Goal: Task Accomplishment & Management: Use online tool/utility

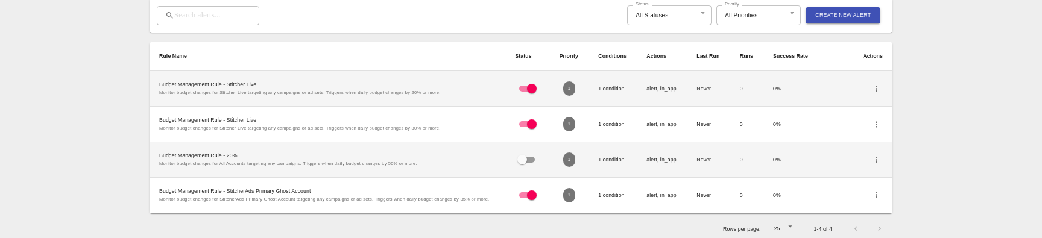
scroll to position [248, 0]
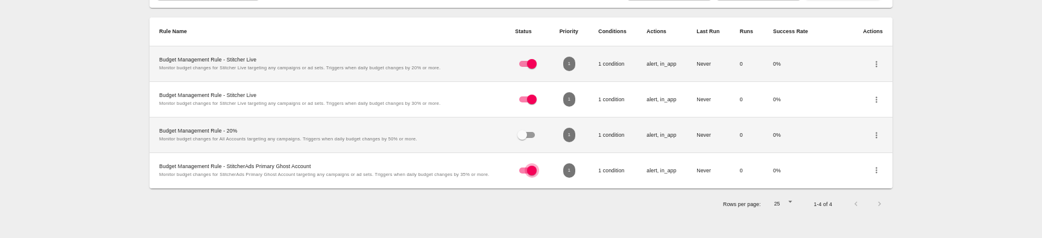
click at [526, 90] on input "checkbox" at bounding box center [531, 173] width 43 height 14
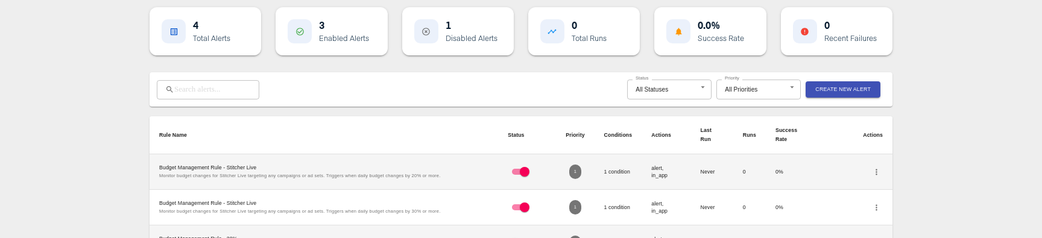
scroll to position [0, 0]
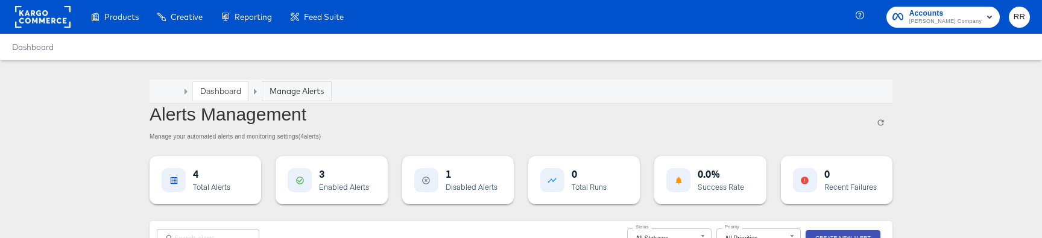
checkbox input "false"
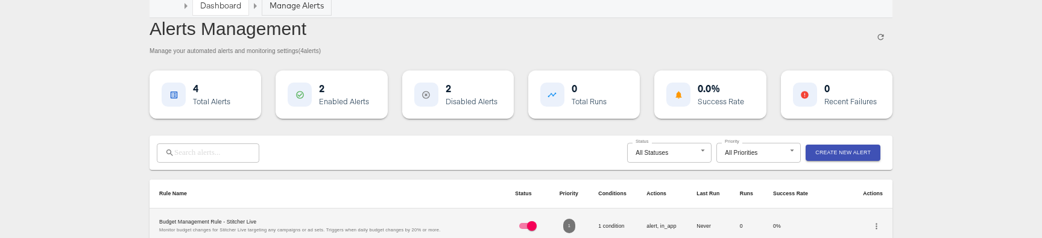
scroll to position [100, 0]
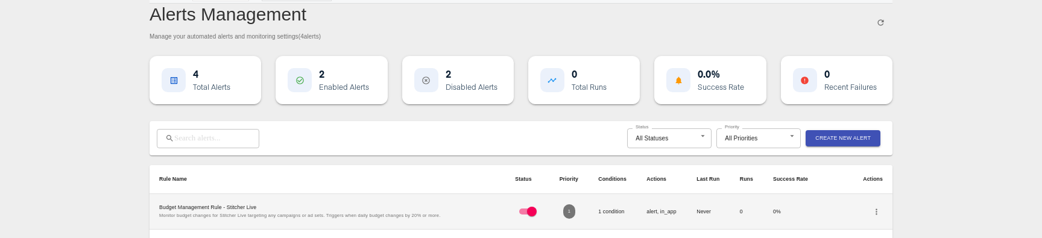
click at [829, 90] on span "Create New Alert" at bounding box center [842, 138] width 55 height 9
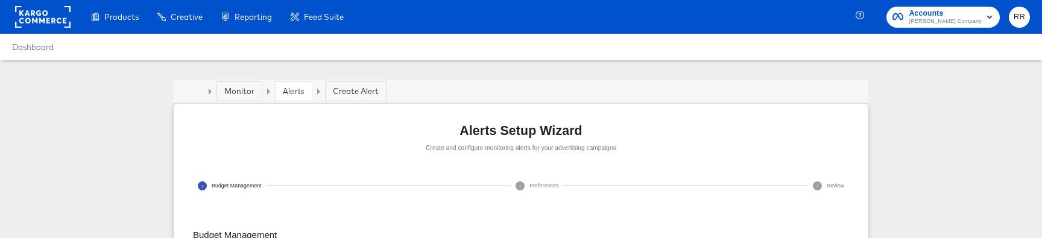
click at [282, 90] on div "Alerts" at bounding box center [294, 91] width 36 height 19
click at [249, 90] on div "Monitor" at bounding box center [239, 91] width 30 height 11
click at [239, 90] on div "Monitor" at bounding box center [239, 91] width 30 height 11
click at [289, 90] on link "Alerts" at bounding box center [294, 91] width 22 height 11
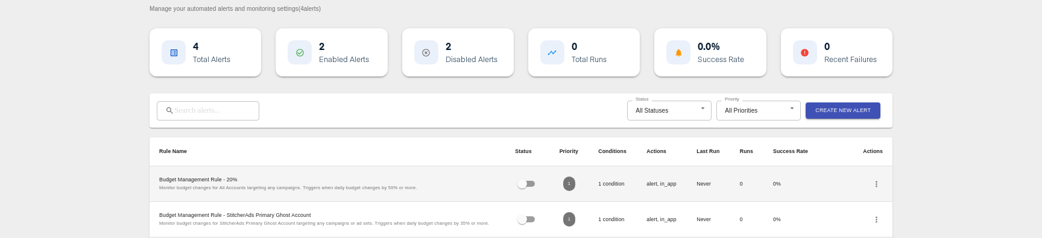
scroll to position [140, 0]
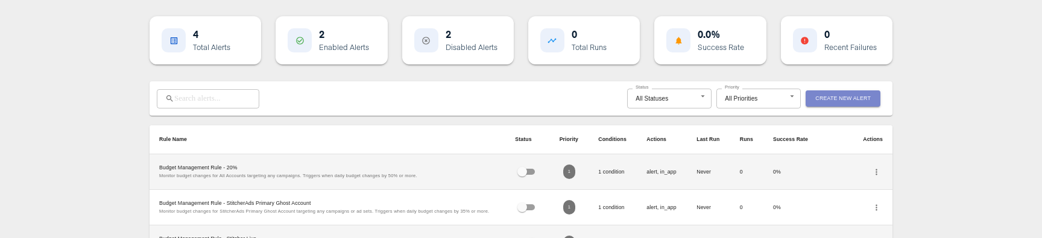
click at [832, 90] on span "Create New Alert" at bounding box center [842, 98] width 55 height 9
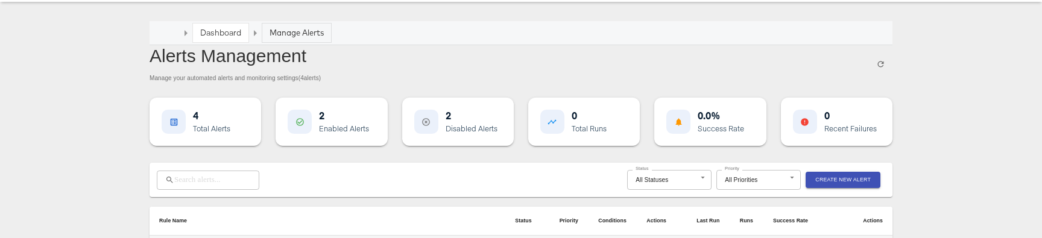
scroll to position [57, 0]
click at [217, 33] on link "Dashboard" at bounding box center [220, 33] width 41 height 11
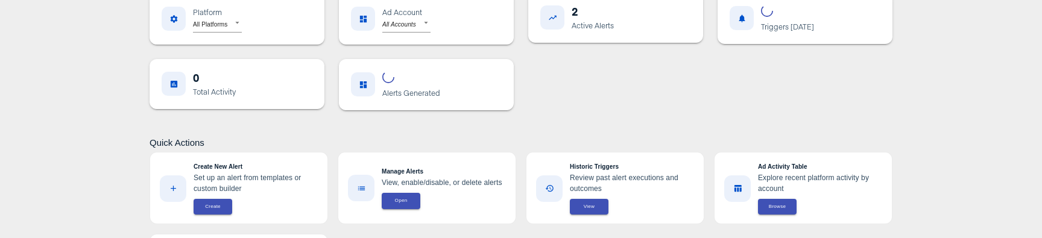
scroll to position [172, 0]
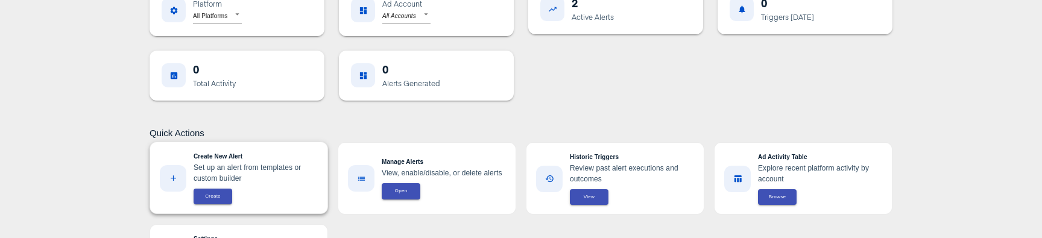
click at [209, 90] on span "Create" at bounding box center [213, 196] width 24 height 8
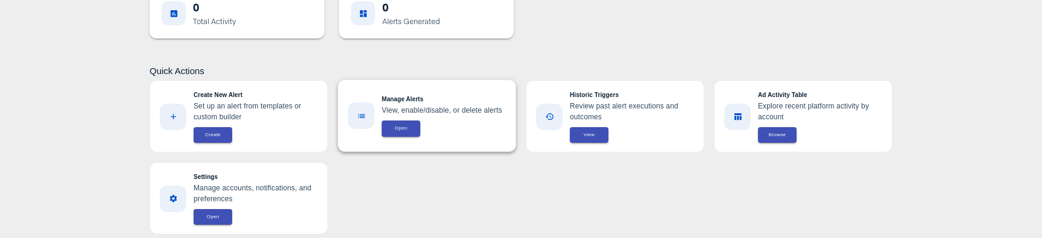
scroll to position [238, 0]
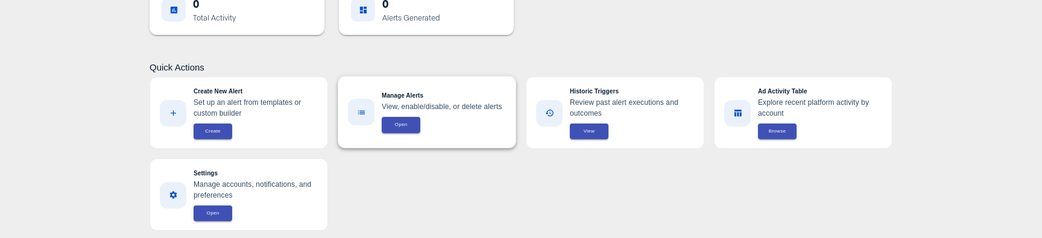
click at [406, 90] on button "Open" at bounding box center [401, 125] width 39 height 16
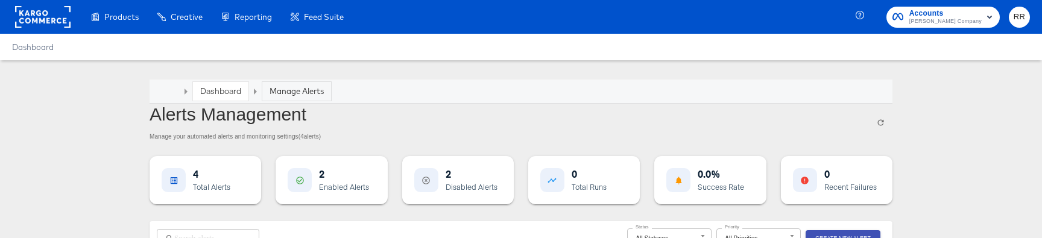
scroll to position [72, 0]
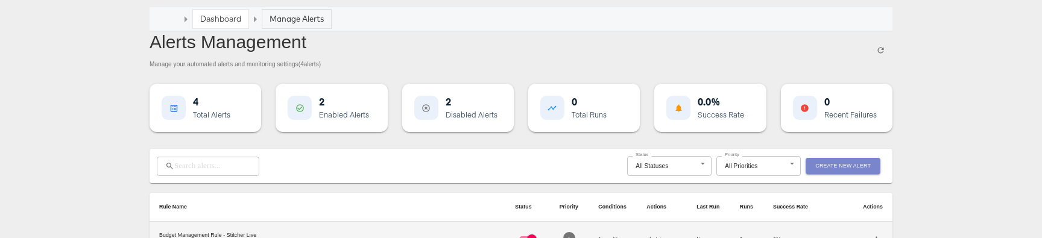
click at [831, 90] on span "Create New Alert" at bounding box center [842, 166] width 55 height 9
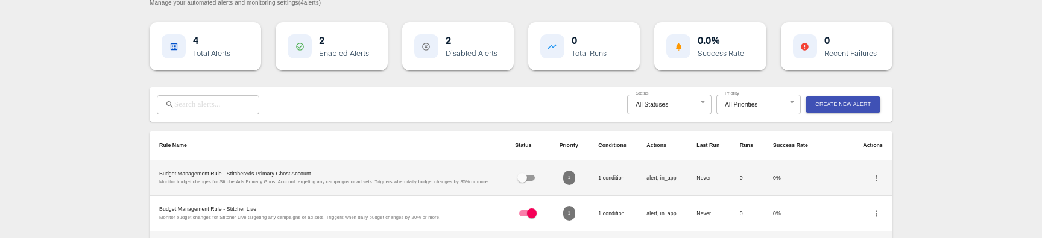
scroll to position [128, 0]
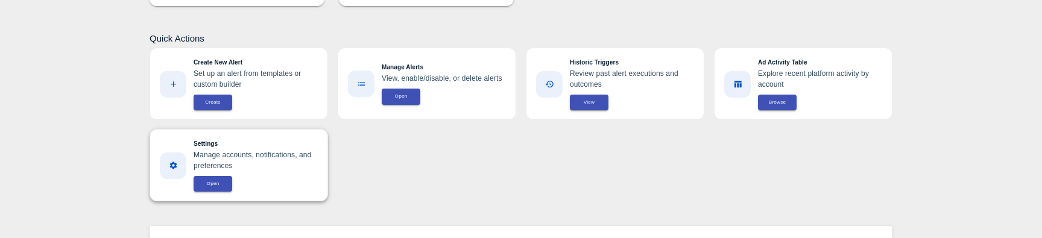
scroll to position [268, 0]
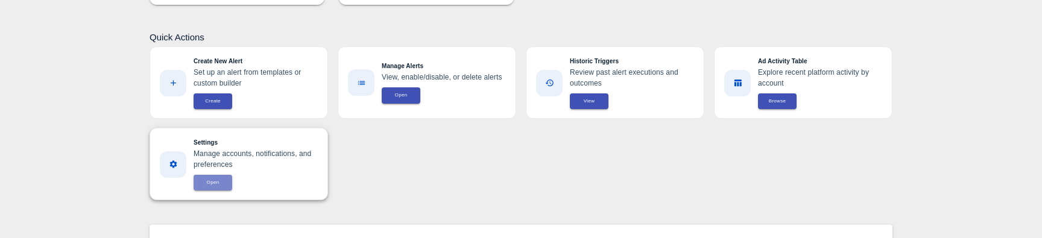
click at [215, 90] on span "Open" at bounding box center [213, 183] width 24 height 8
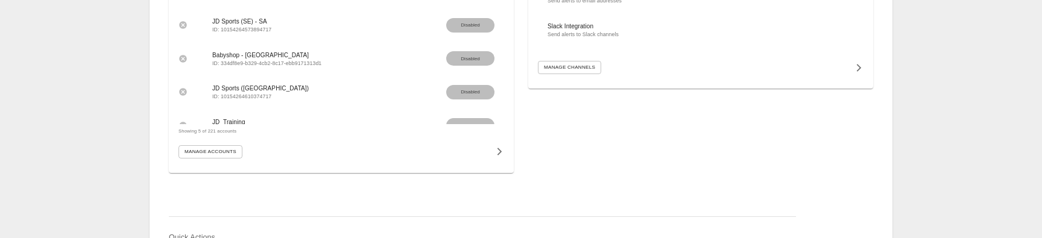
scroll to position [305, 0]
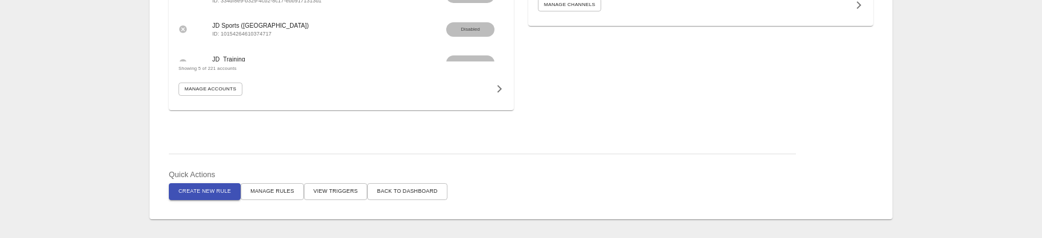
click at [213, 90] on span "Create New Rule" at bounding box center [205, 191] width 52 height 9
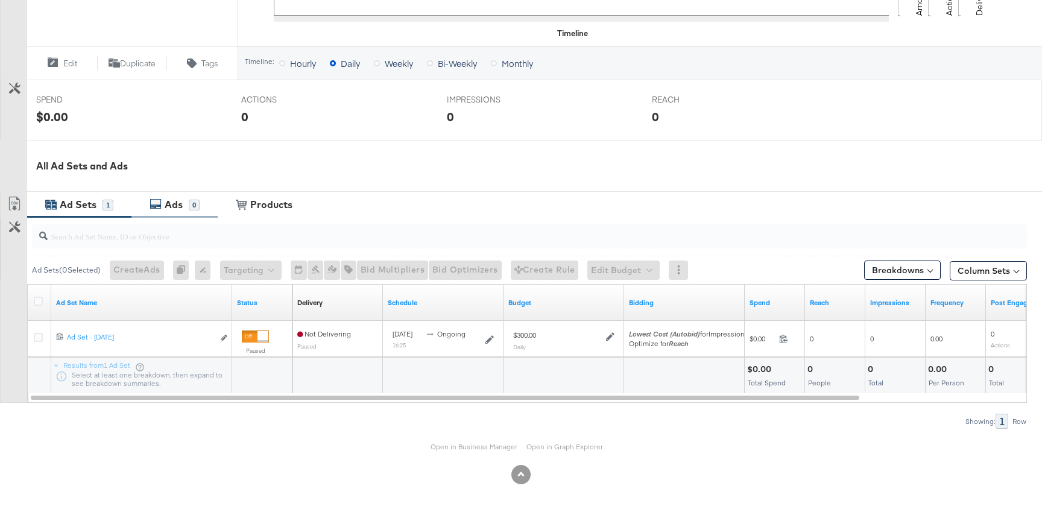
click at [167, 198] on div "Ads" at bounding box center [174, 205] width 18 height 14
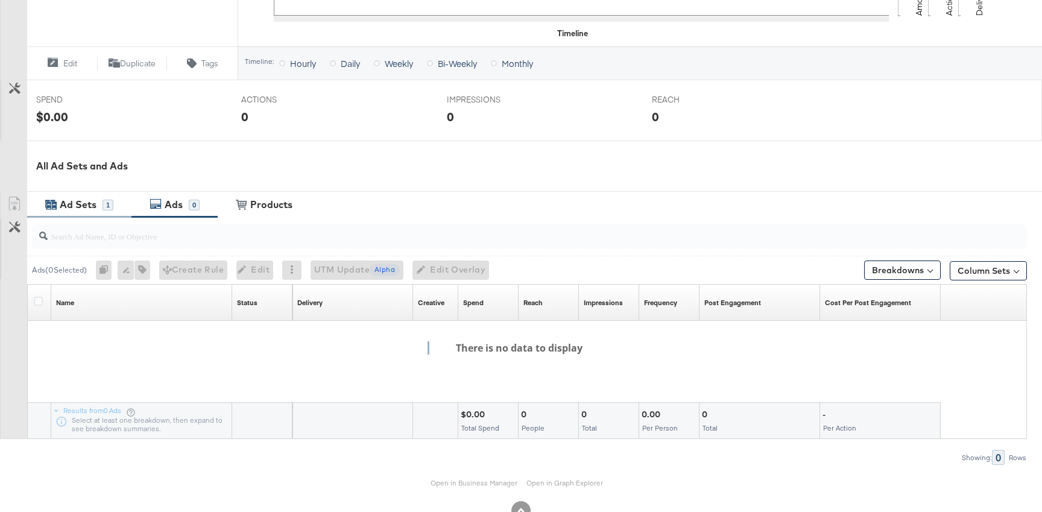
click at [75, 209] on div "Ad Sets" at bounding box center [78, 205] width 37 height 14
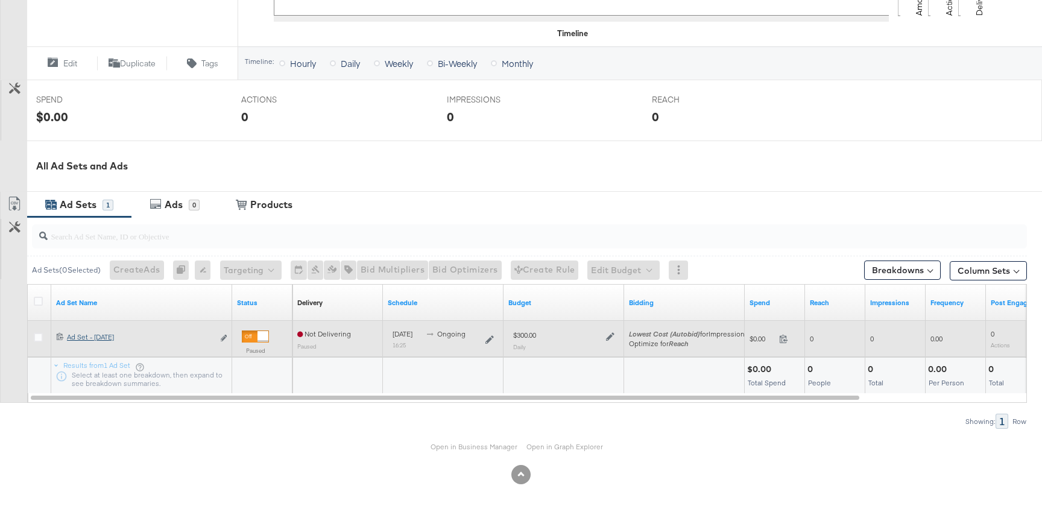
click at [88, 337] on div "Ad Set - [DATE] Ad Set - [DATE]" at bounding box center [140, 337] width 147 height 10
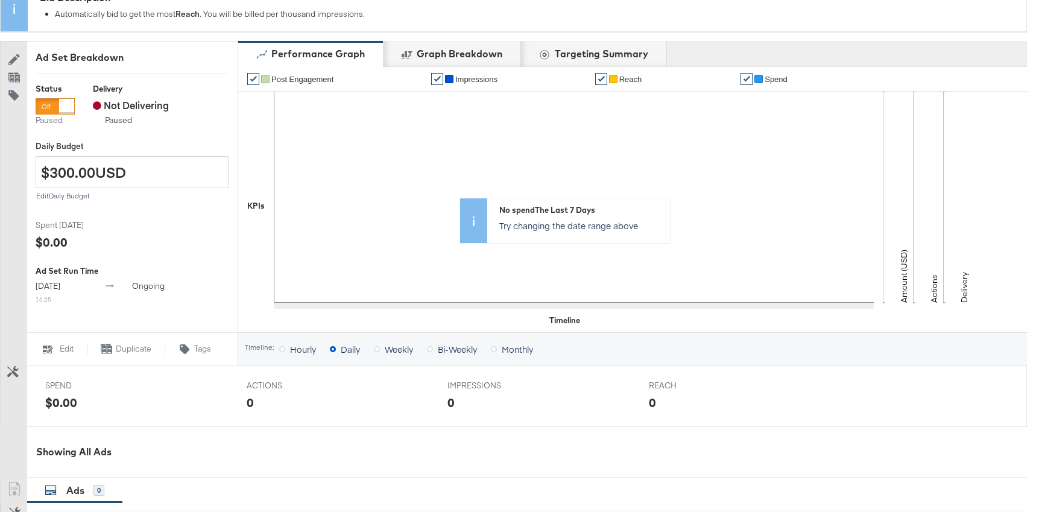
scroll to position [115, 0]
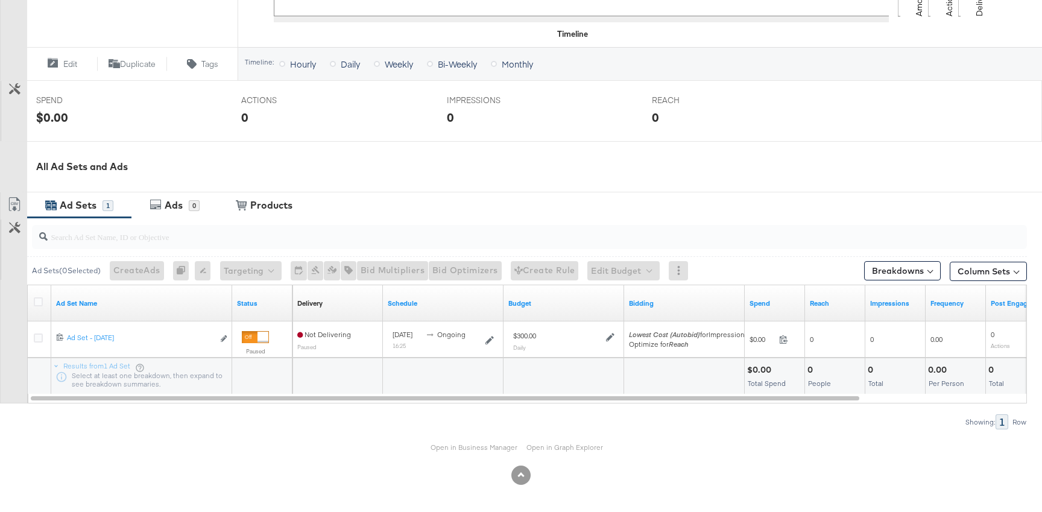
scroll to position [409, 0]
